Goal: Navigation & Orientation: Find specific page/section

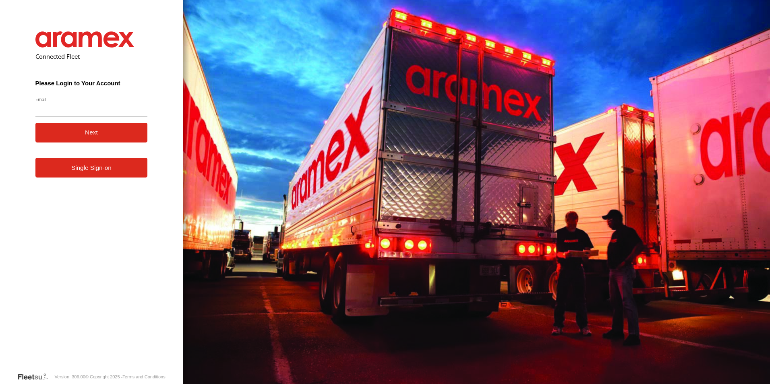
click at [149, 206] on form "Connected Fleet Please Login to Your Account Email Enter a valid login email ad…" at bounding box center [91, 195] width 136 height 353
click at [136, 169] on link "Single Sign-on" at bounding box center [91, 168] width 112 height 20
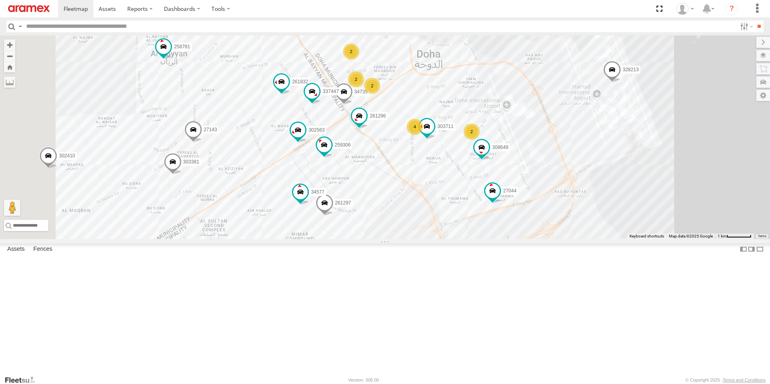
drag, startPoint x: 446, startPoint y: 163, endPoint x: 523, endPoint y: 162, distance: 76.9
click at [523, 162] on div "261268 258781 932168 34612 27046 303305 41827 179231 332741 328213 261296 27044…" at bounding box center [385, 137] width 770 height 204
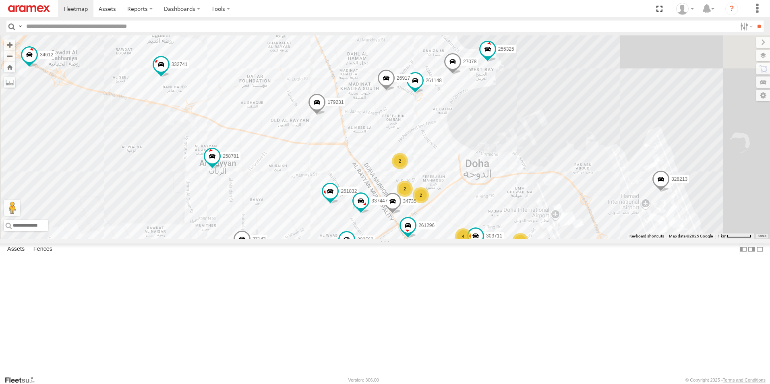
drag, startPoint x: 432, startPoint y: 122, endPoint x: 482, endPoint y: 235, distance: 123.5
click at [482, 235] on div "261268 258781 932168 34612 27046 303305 41827 179231 332741 328213 261296 27044…" at bounding box center [385, 137] width 770 height 204
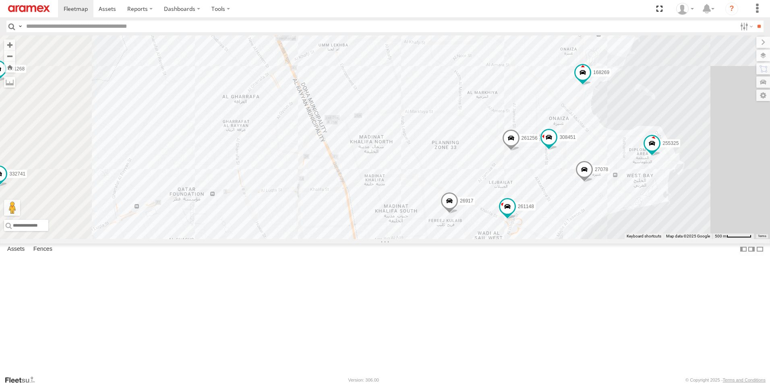
drag, startPoint x: 488, startPoint y: 169, endPoint x: 551, endPoint y: 309, distance: 153.7
click at [551, 239] on div "261268 258781 932168 34612 27046 303305 41827 179231 332741 328213 261296 27044…" at bounding box center [385, 137] width 770 height 204
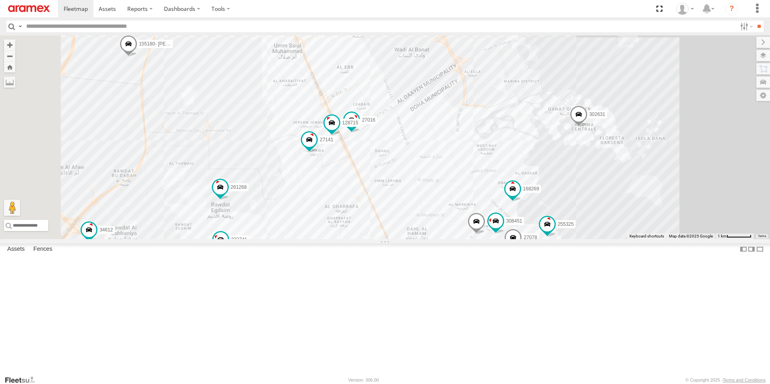
drag, startPoint x: 416, startPoint y: 140, endPoint x: 452, endPoint y: 221, distance: 87.9
click at [452, 221] on div "261268 258781 932168 34612 27046 303305 41827 179231 332741 328213 261296 27044…" at bounding box center [385, 137] width 770 height 204
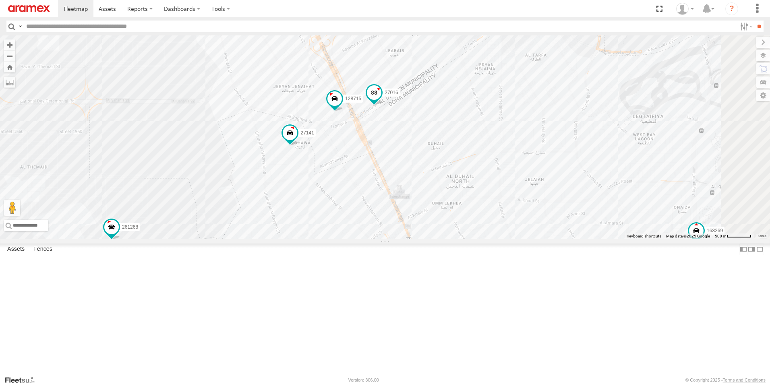
click at [381, 100] on span at bounding box center [374, 93] width 14 height 14
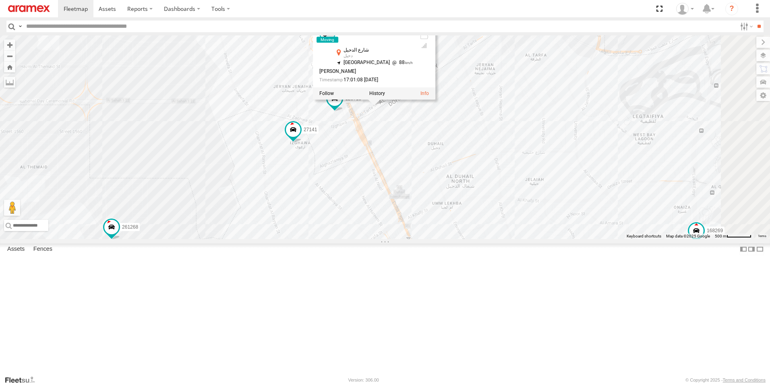
click at [461, 204] on div "261268 258781 932168 34612 27046 303305 41827 179231 332741 328213 261296 27044…" at bounding box center [385, 137] width 770 height 204
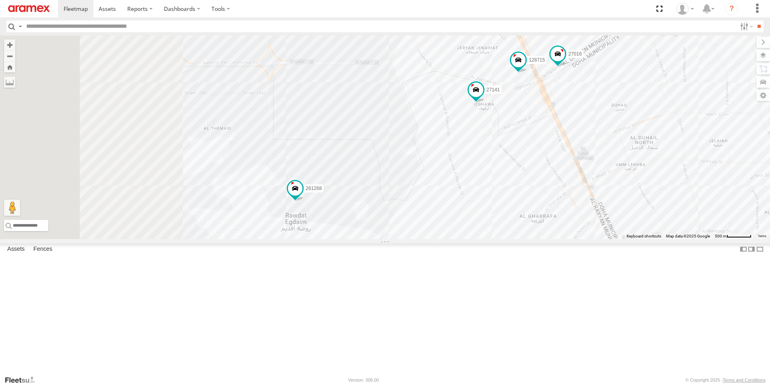
drag, startPoint x: 347, startPoint y: 228, endPoint x: 533, endPoint y: 190, distance: 190.2
click at [533, 190] on div "261268 258781 932168 34612 27046 303305 41827 179231 332741 328213 261296 27044…" at bounding box center [385, 137] width 770 height 204
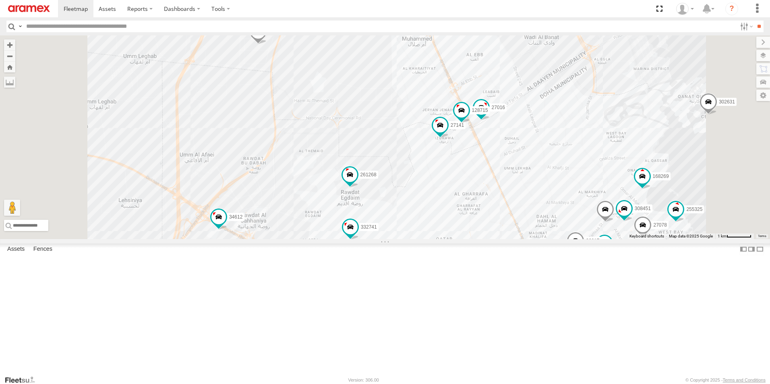
drag, startPoint x: 463, startPoint y: 282, endPoint x: 473, endPoint y: 248, distance: 35.2
click at [473, 239] on div "261268 258781 932168 34612 27046 303305 41827 179231 332741 328213 261296 27044…" at bounding box center [385, 137] width 770 height 204
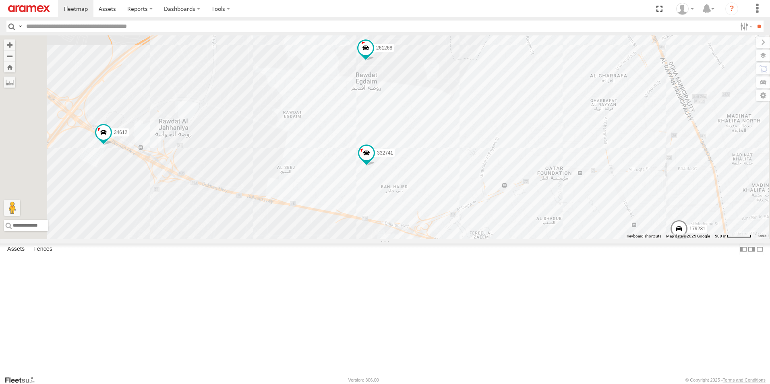
drag, startPoint x: 490, startPoint y: 206, endPoint x: 499, endPoint y: 173, distance: 35.1
click at [499, 173] on div "261268 258781 932168 34612 27046 303305 41827 179231 332741 328213 261296 27044…" at bounding box center [385, 137] width 770 height 204
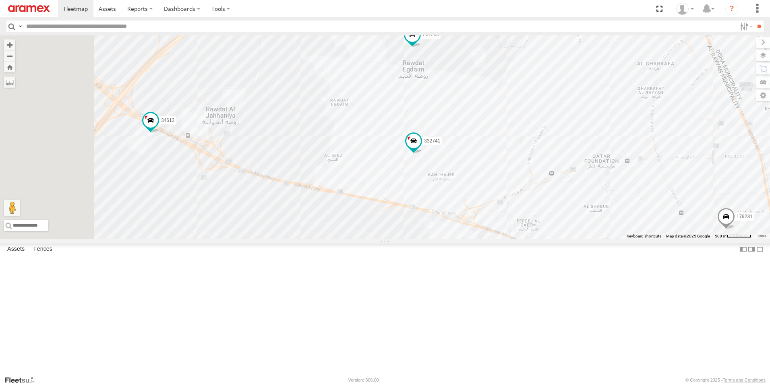
drag, startPoint x: 294, startPoint y: 152, endPoint x: 340, endPoint y: 147, distance: 45.8
click at [340, 147] on div "261268 258781 932168 34612 27046 303305 41827 179231 332741 328213 261296 27044…" at bounding box center [385, 137] width 770 height 204
click at [158, 128] on span at bounding box center [150, 120] width 14 height 14
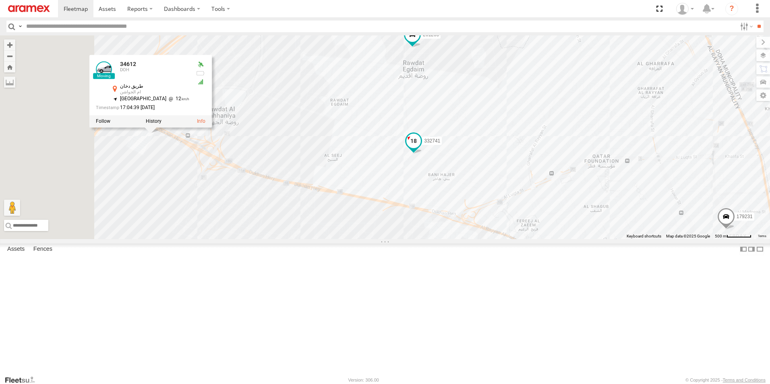
click at [421, 148] on span at bounding box center [413, 141] width 14 height 14
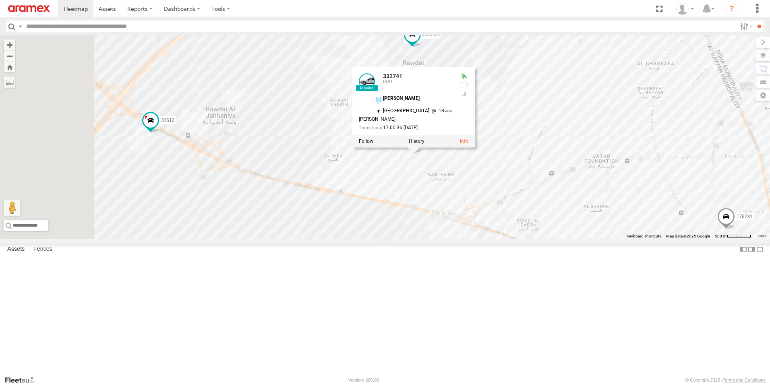
click at [591, 153] on div "261268 258781 932168 34612 27046 303305 41827 179231 332741 328213 261296 27044…" at bounding box center [385, 137] width 770 height 204
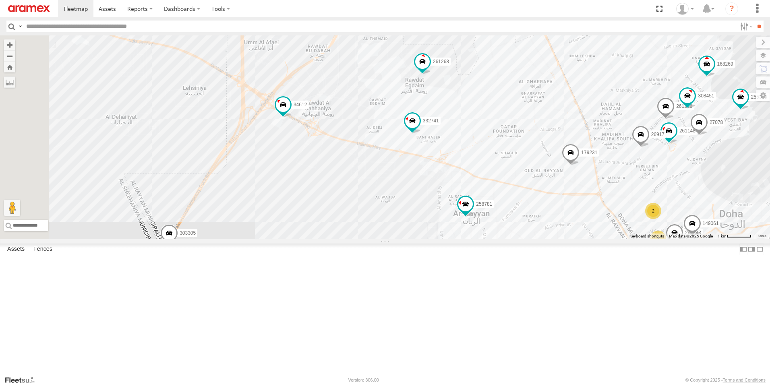
drag, startPoint x: 332, startPoint y: 264, endPoint x: 396, endPoint y: 220, distance: 77.7
click at [388, 224] on div "261268 258781 932168 34612 27046 303305 41827 179231 332741 328213 261296 27044…" at bounding box center [385, 137] width 770 height 204
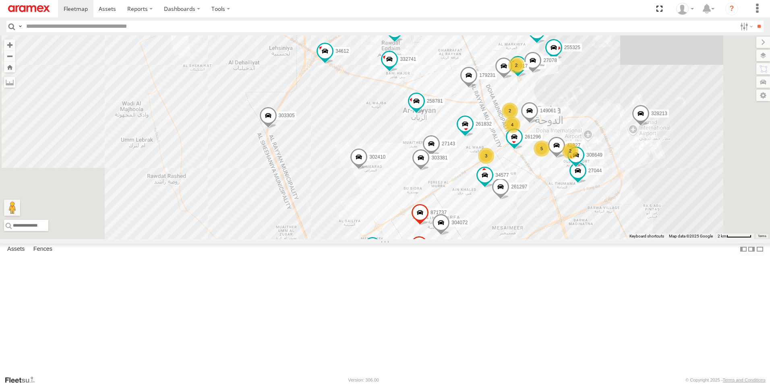
drag, startPoint x: 392, startPoint y: 250, endPoint x: 409, endPoint y: 188, distance: 64.9
click at [409, 188] on div "261268 258781 932168 34612 27046 303305 41827 179231 332741 328213 261296 27044…" at bounding box center [385, 137] width 770 height 204
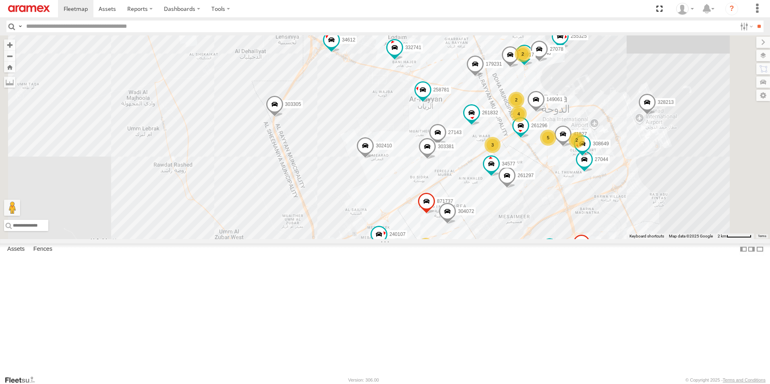
drag, startPoint x: 425, startPoint y: 233, endPoint x: 408, endPoint y: 188, distance: 48.1
click at [409, 190] on div "261268 258781 932168 34612 27046 303305 41827 179231 332741 328213 261296 27044…" at bounding box center [385, 137] width 770 height 204
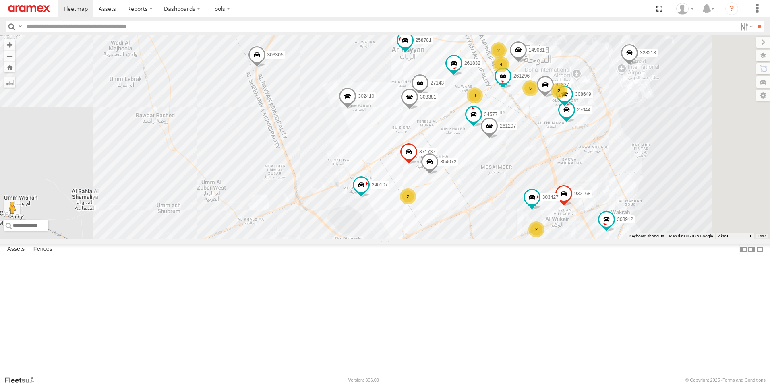
drag, startPoint x: 408, startPoint y: 188, endPoint x: 400, endPoint y: 177, distance: 14.2
click at [400, 177] on div "261268 258781 932168 34612 27046 303305 41827 179231 332741 328213 261296 27044…" at bounding box center [385, 137] width 770 height 204
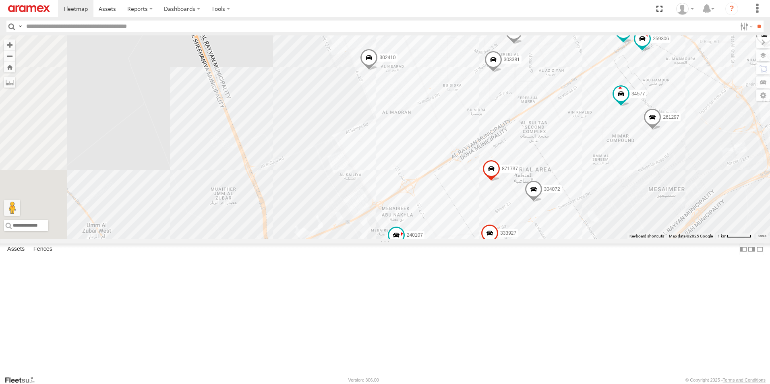
drag, startPoint x: 434, startPoint y: 151, endPoint x: 452, endPoint y: 157, distance: 18.9
click at [452, 157] on div "261268 258781 932168 34612 27046 303305 41827 179231 332741 328213 261296 27044…" at bounding box center [385, 137] width 770 height 204
click at [378, 71] on span at bounding box center [369, 60] width 18 height 22
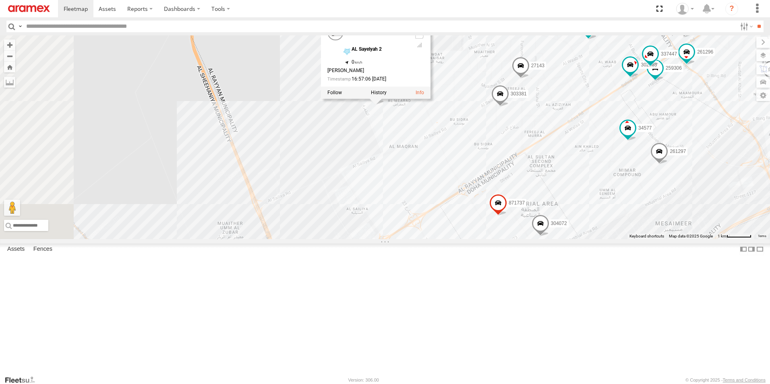
drag, startPoint x: 434, startPoint y: 149, endPoint x: 443, endPoint y: 187, distance: 39.6
click at [443, 187] on div "261268 258781 932168 34612 27046 303305 41827 179231 332741 328213 261296 27044…" at bounding box center [385, 137] width 770 height 204
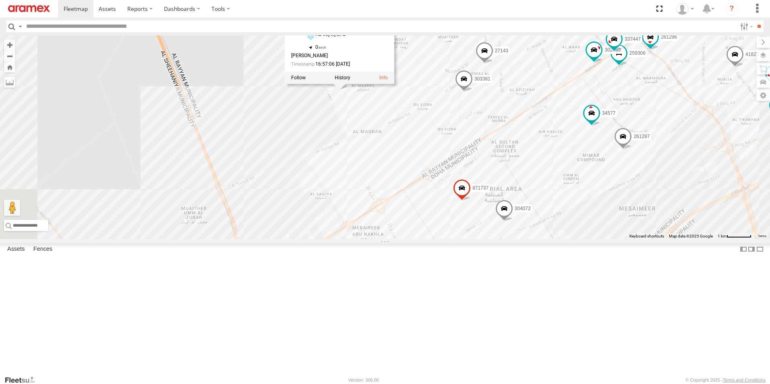
drag, startPoint x: 443, startPoint y: 187, endPoint x: 405, endPoint y: 173, distance: 40.5
click at [405, 173] on div "261268 258781 932168 34612 27046 303305 41827 179231 332741 328213 261296 27044…" at bounding box center [385, 137] width 770 height 204
click at [470, 92] on span at bounding box center [461, 81] width 18 height 22
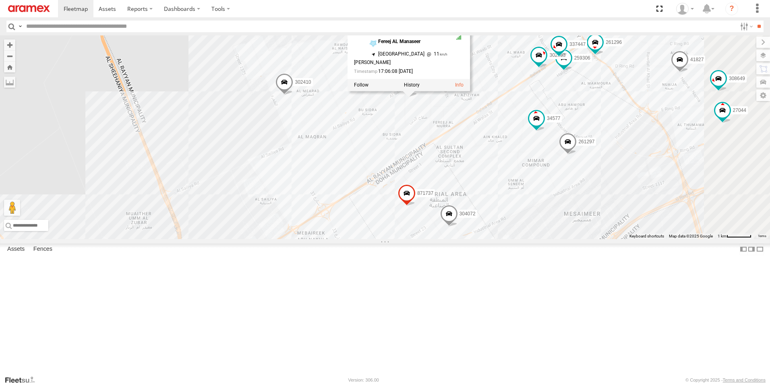
drag, startPoint x: 417, startPoint y: 179, endPoint x: 362, endPoint y: 184, distance: 55.0
click at [362, 184] on div "261268 258781 932168 34612 27046 303305 41827 179231 332741 328213 261296 27044…" at bounding box center [385, 137] width 770 height 204
click at [437, 75] on div "261268 258781 932168 34612 27046 303305 41827 179231 332741 328213 261296 27044…" at bounding box center [385, 137] width 770 height 204
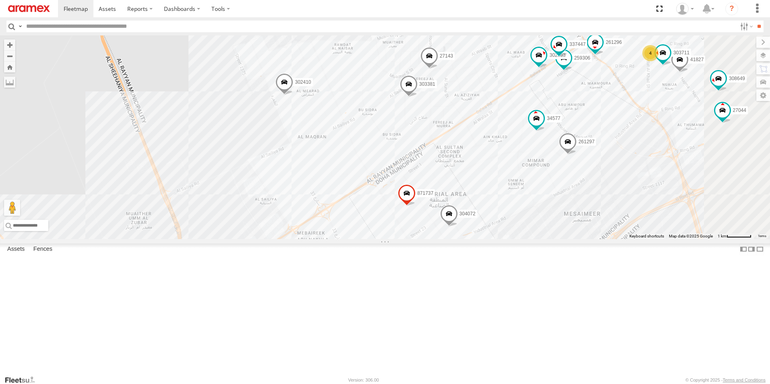
click at [417, 97] on span at bounding box center [409, 86] width 18 height 22
